Goal: Task Accomplishment & Management: Use online tool/utility

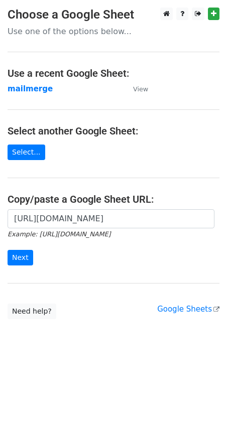
scroll to position [0, 216]
type input "[URL][DOMAIN_NAME]"
click at [19, 260] on input "Next" at bounding box center [21, 258] width 26 height 16
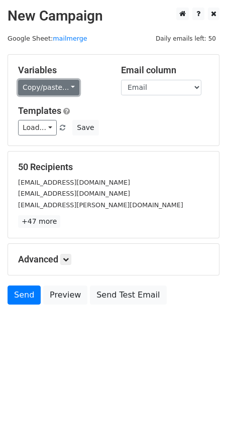
click at [68, 89] on link "Copy/paste..." at bounding box center [48, 88] width 61 height 16
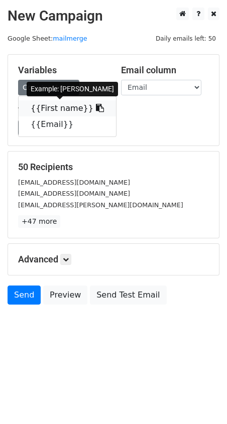
click at [44, 111] on link "{{First name}}" at bounding box center [67, 108] width 97 height 16
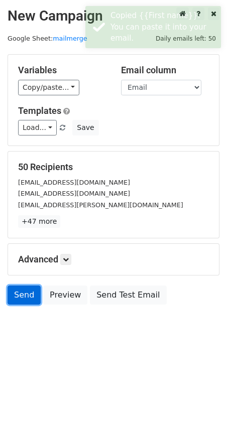
click at [24, 291] on link "Send" at bounding box center [24, 295] width 33 height 19
